Goal: Task Accomplishment & Management: Manage account settings

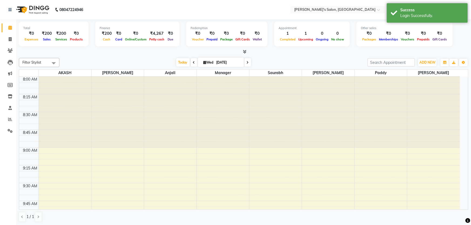
select select "en"
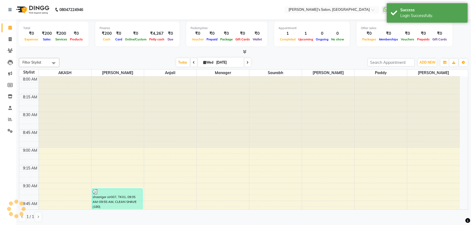
click at [193, 61] on icon at bounding box center [194, 62] width 2 height 3
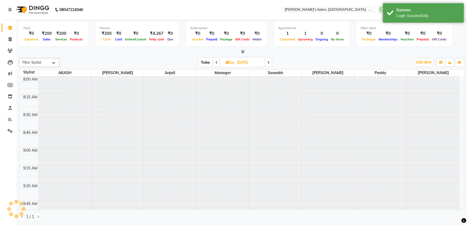
type input "02-09-2025"
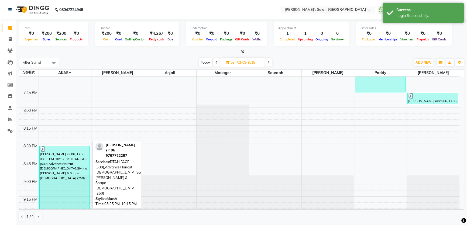
scroll to position [860, 0]
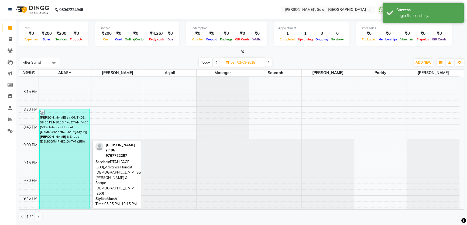
click at [68, 162] on div "[PERSON_NAME] sir 06, TK06, 08:35 PM-10:15 PM, DTAN FACE (500),Advance Haircut …" at bounding box center [65, 159] width 50 height 100
select select "3"
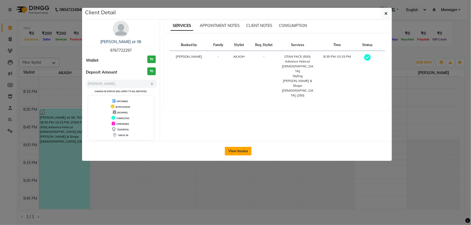
click at [239, 151] on button "View Invoice" at bounding box center [238, 151] width 27 height 9
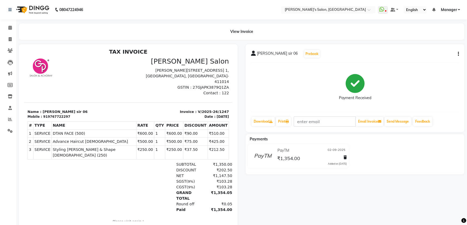
scroll to position [4, 0]
click at [9, 26] on icon at bounding box center [10, 28] width 4 height 4
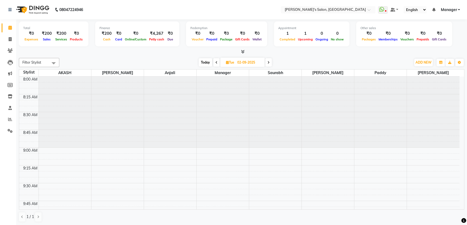
click at [457, 10] on link "Manager" at bounding box center [450, 10] width 19 height 6
click at [444, 36] on link "Sign out" at bounding box center [432, 37] width 49 height 8
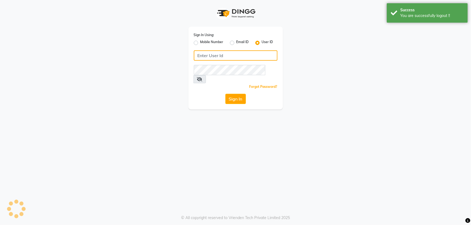
type input "8279543673"
click at [200, 43] on label "Mobile Number" at bounding box center [211, 43] width 23 height 6
click at [200, 43] on input "Mobile Number" at bounding box center [202, 42] width 4 height 4
radio input "true"
radio input "false"
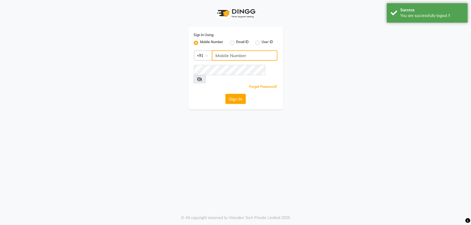
click at [221, 54] on input "Username" at bounding box center [245, 55] width 66 height 10
type input "8279543673"
click at [232, 94] on button "Sign In" at bounding box center [235, 99] width 20 height 10
